Goal: Information Seeking & Learning: Learn about a topic

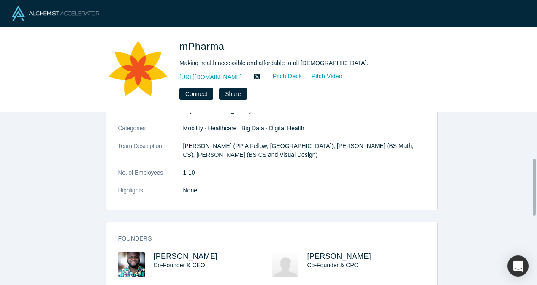
scroll to position [169, 0]
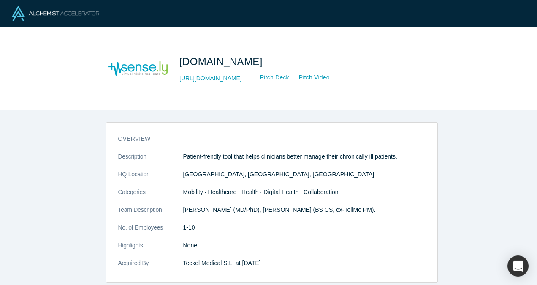
scroll to position [127, 0]
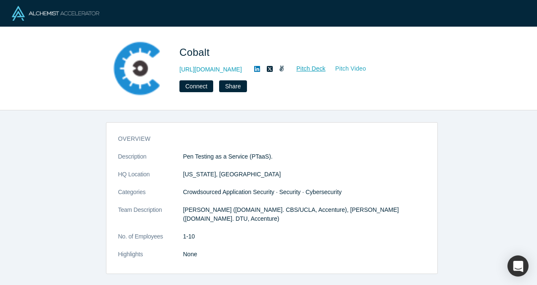
click at [326, 67] on link "Pitch Video" at bounding box center [346, 69] width 41 height 10
click at [208, 69] on link "http://cobalt.io/" at bounding box center [211, 69] width 63 height 9
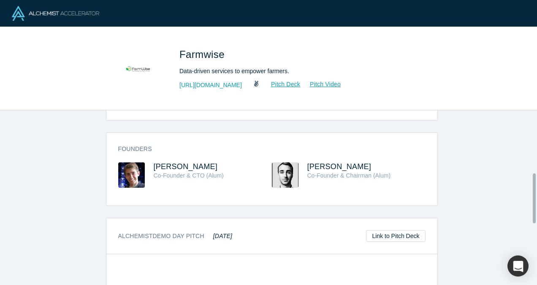
scroll to position [296, 0]
